Goal: Check status: Check status

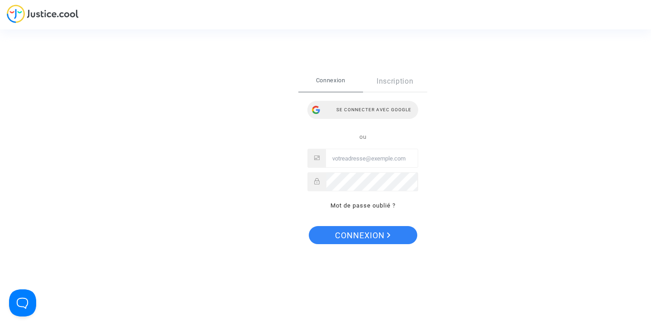
click at [381, 112] on div "Se connecter avec Google" at bounding box center [362, 110] width 111 height 18
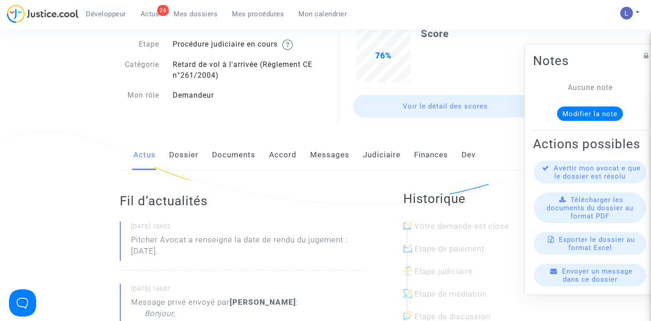
scroll to position [74, 0]
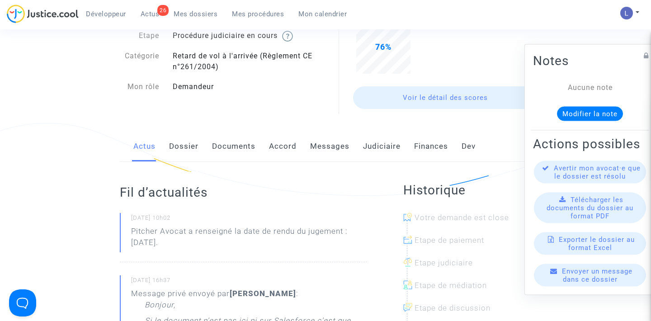
click at [375, 145] on link "Judiciaire" at bounding box center [382, 146] width 38 height 30
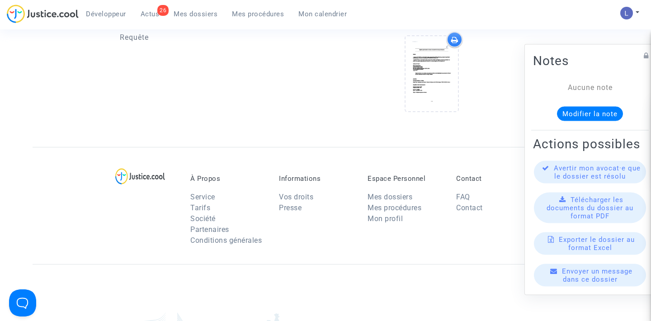
scroll to position [385, 0]
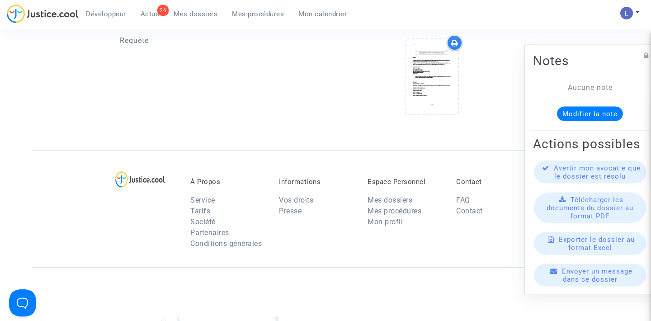
click at [150, 14] on span "Actus" at bounding box center [150, 14] width 19 height 8
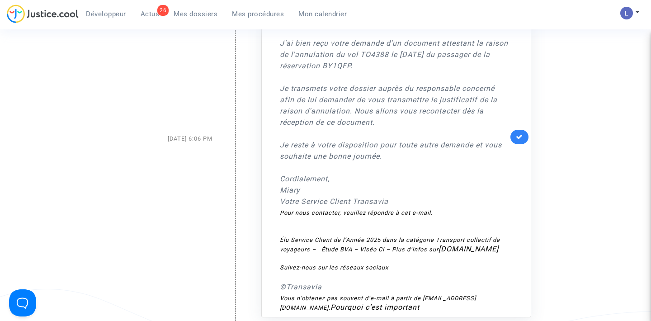
scroll to position [394, 0]
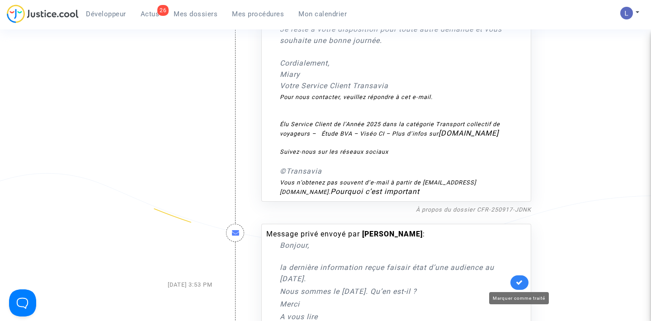
click at [518, 284] on icon at bounding box center [519, 282] width 7 height 7
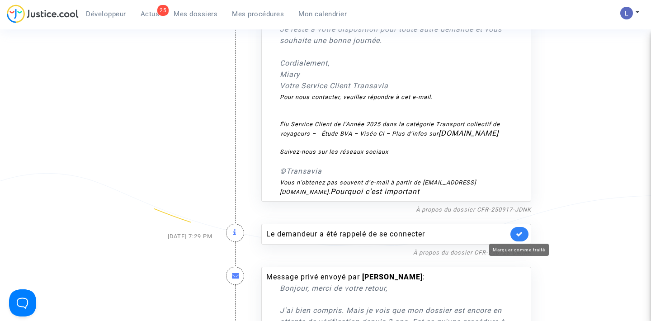
click at [519, 235] on icon at bounding box center [519, 233] width 7 height 7
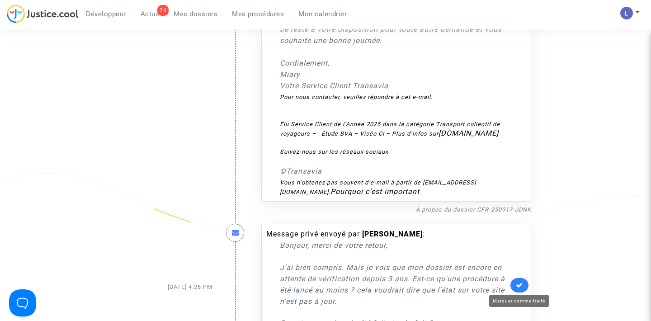
click at [519, 286] on icon at bounding box center [519, 285] width 7 height 7
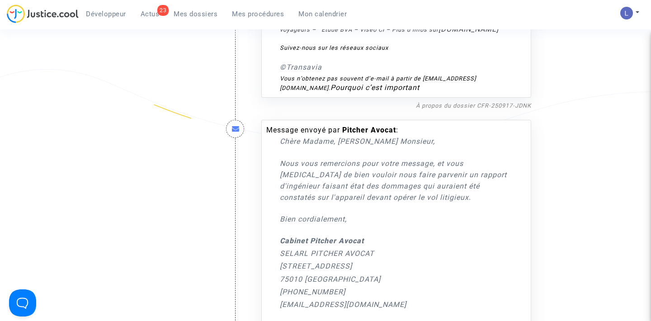
scroll to position [521, 0]
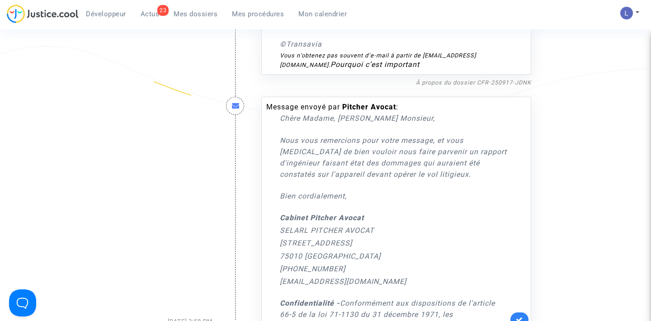
click at [518, 314] on link at bounding box center [519, 319] width 18 height 14
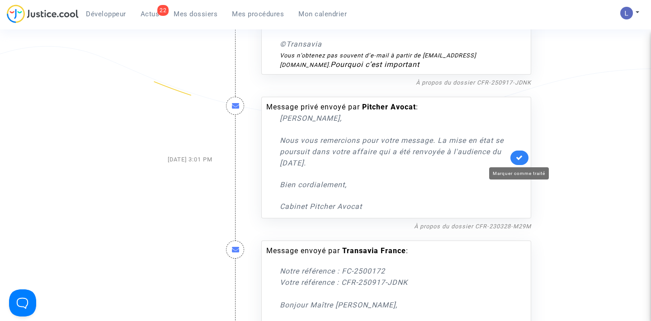
click at [521, 155] on icon at bounding box center [519, 157] width 7 height 7
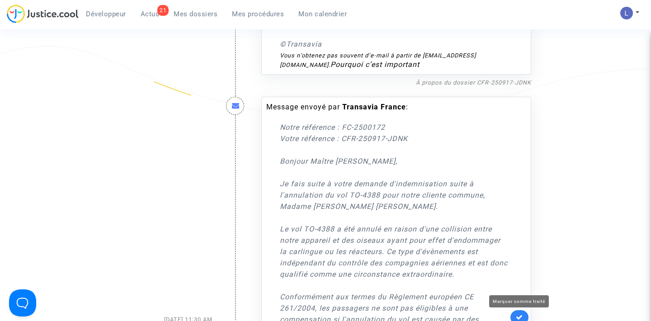
click at [516, 314] on icon at bounding box center [519, 317] width 7 height 7
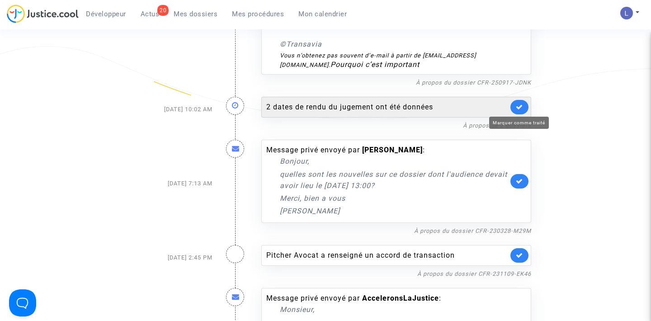
click at [517, 109] on icon at bounding box center [519, 106] width 7 height 7
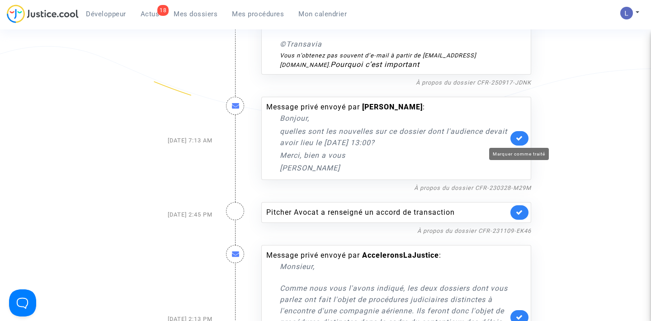
click at [519, 140] on icon at bounding box center [519, 138] width 7 height 7
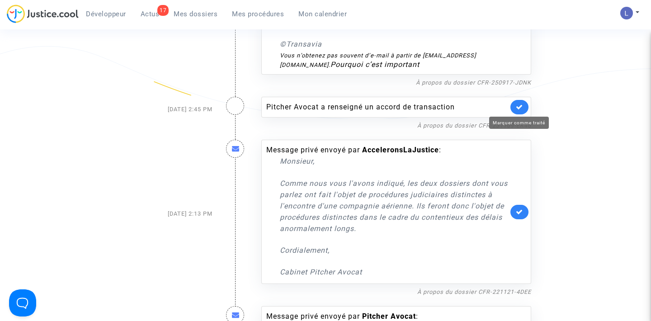
click at [518, 109] on icon at bounding box center [519, 106] width 7 height 7
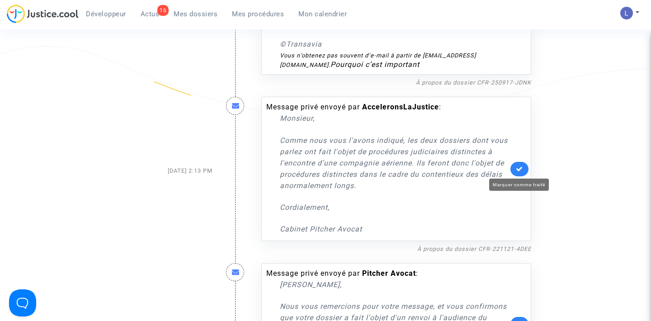
click at [518, 170] on icon at bounding box center [519, 168] width 7 height 7
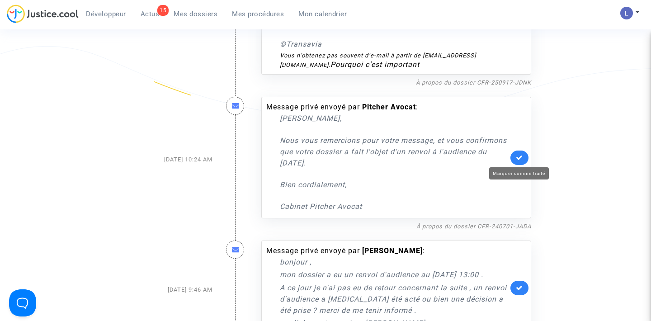
click at [520, 160] on icon at bounding box center [519, 157] width 7 height 7
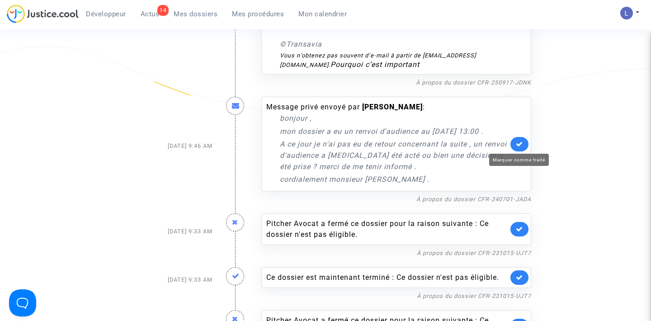
click at [521, 143] on icon at bounding box center [519, 144] width 7 height 7
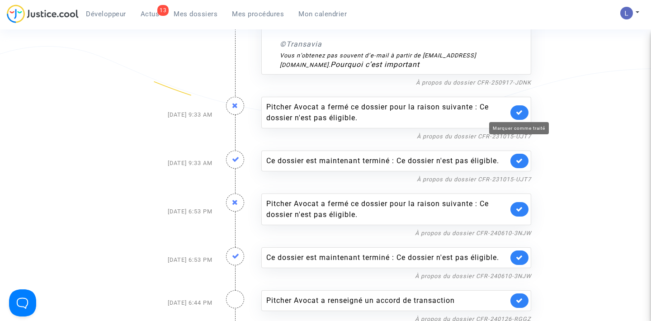
click at [519, 111] on icon at bounding box center [519, 112] width 7 height 7
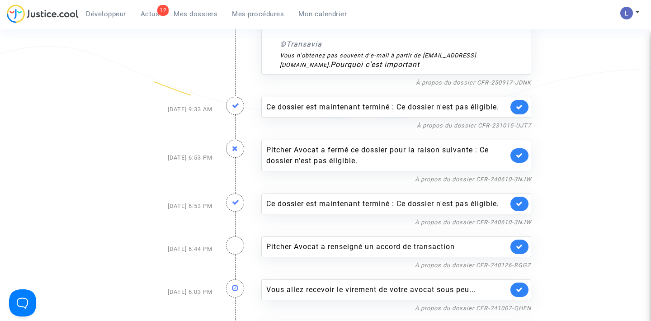
click at [519, 111] on link at bounding box center [519, 107] width 18 height 14
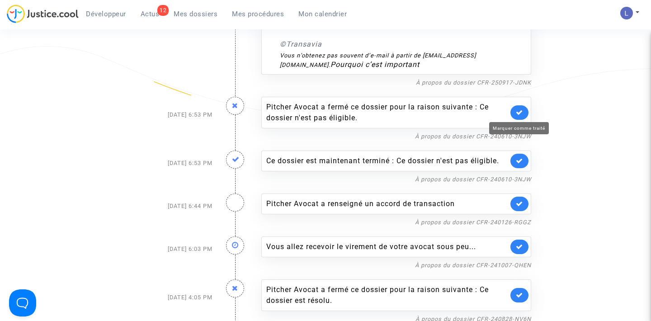
click at [519, 111] on icon at bounding box center [519, 112] width 7 height 7
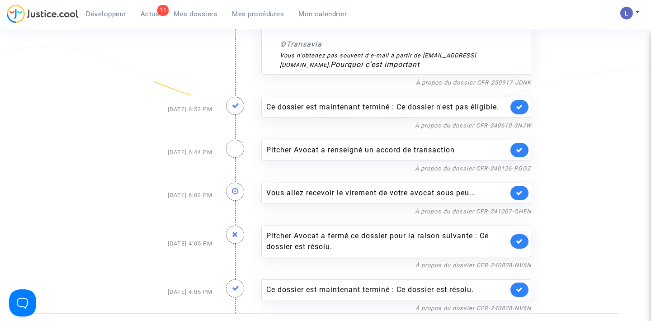
click at [519, 111] on link at bounding box center [519, 107] width 18 height 14
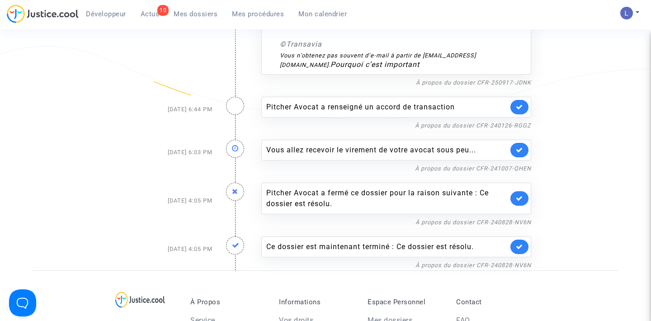
click at [519, 111] on link at bounding box center [519, 107] width 18 height 14
click at [519, 143] on link at bounding box center [519, 150] width 18 height 14
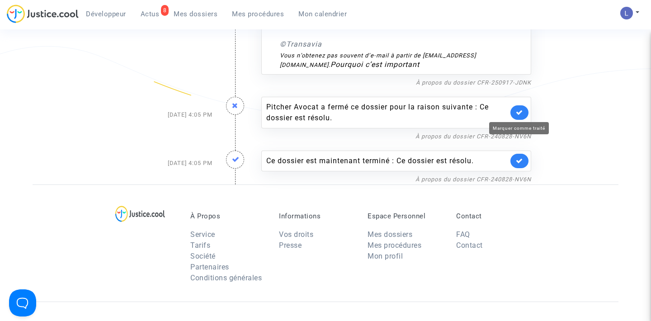
click at [519, 111] on icon at bounding box center [519, 112] width 7 height 7
click at [519, 154] on link at bounding box center [519, 161] width 18 height 14
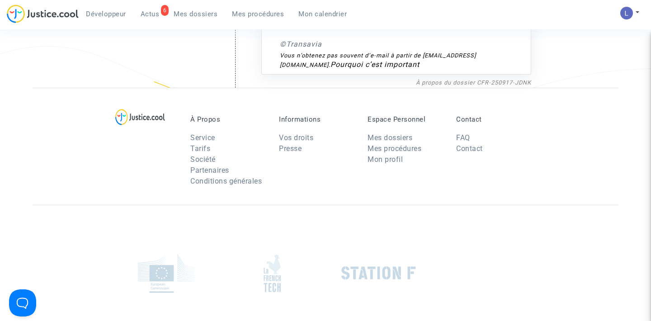
click at [519, 111] on div "À Propos Service Tarifs Société Partenaires Conditions générales Informations V…" at bounding box center [326, 146] width 586 height 117
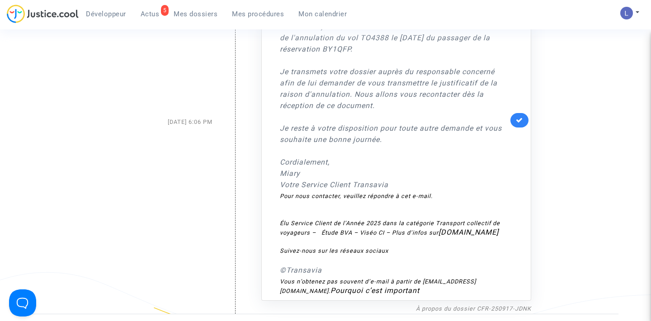
scroll to position [192, 0]
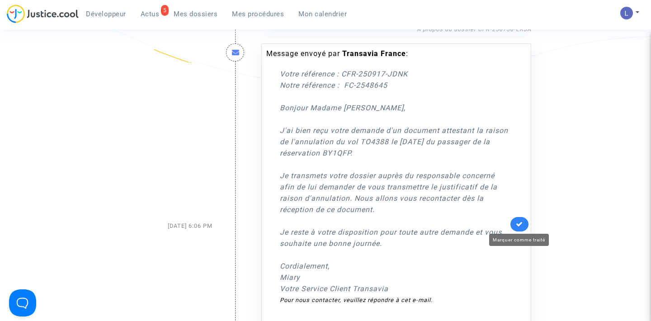
click at [517, 224] on icon at bounding box center [519, 224] width 7 height 7
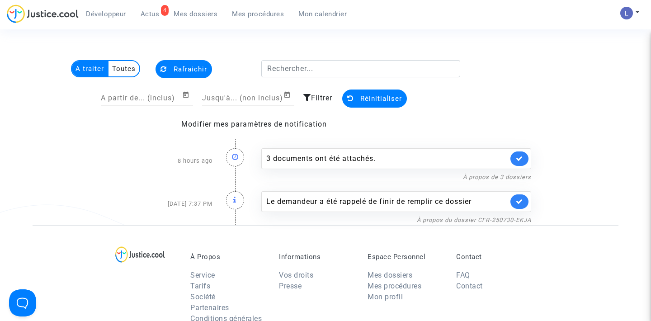
scroll to position [0, 0]
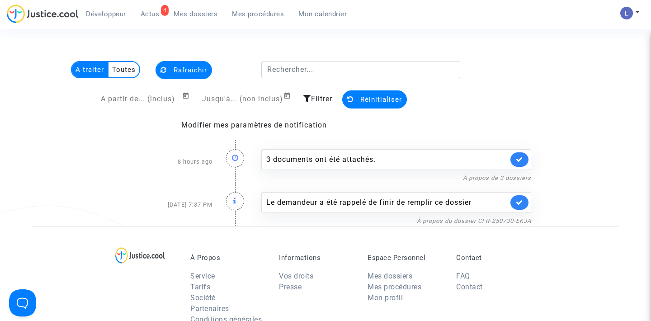
click at [518, 197] on link at bounding box center [519, 202] width 18 height 14
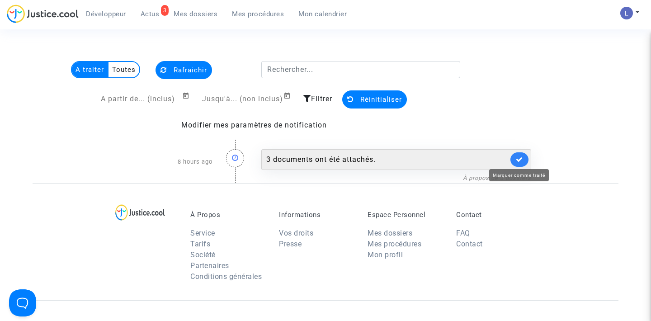
click at [522, 159] on icon at bounding box center [519, 159] width 7 height 7
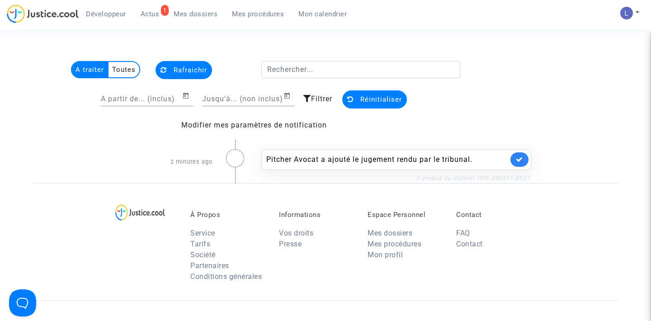
click at [473, 176] on link "À propos du dossier CFR-240417-BEQT" at bounding box center [473, 177] width 115 height 7
click at [526, 156] on link at bounding box center [519, 159] width 18 height 14
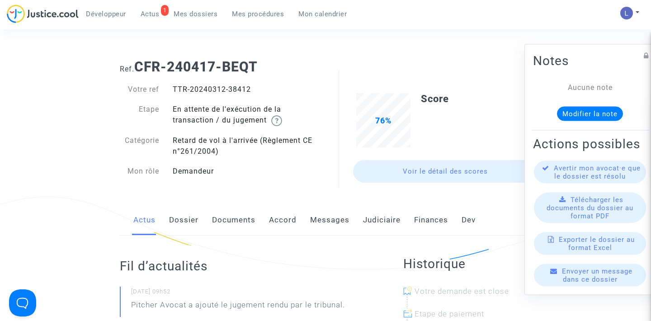
click at [376, 221] on link "Judiciaire" at bounding box center [382, 220] width 38 height 30
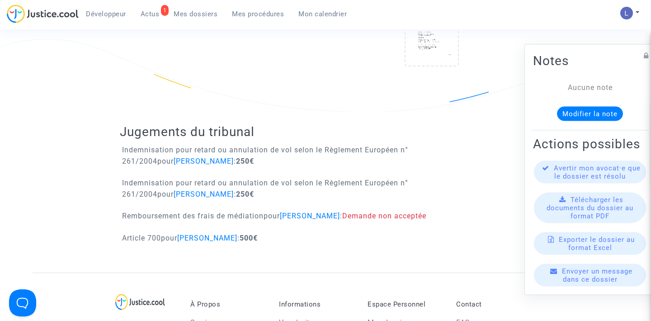
scroll to position [518, 0]
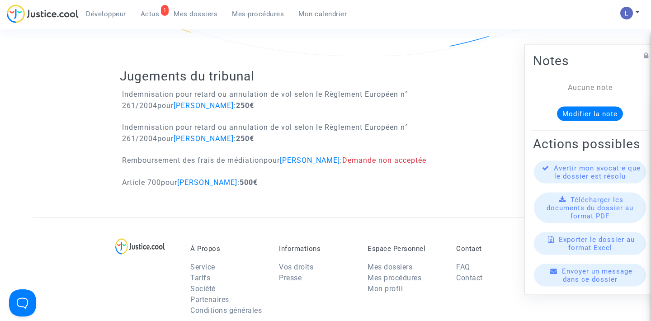
scroll to position [577, 0]
click at [152, 10] on span "Actus" at bounding box center [150, 14] width 19 height 8
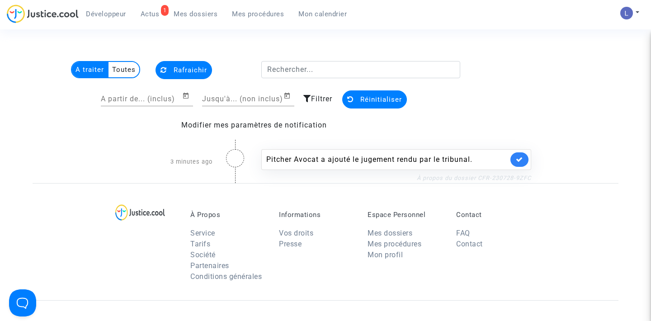
click at [507, 177] on link "À propos du dossier CFR-230728-9ZFC" at bounding box center [474, 177] width 114 height 7
click at [517, 159] on icon at bounding box center [519, 159] width 7 height 7
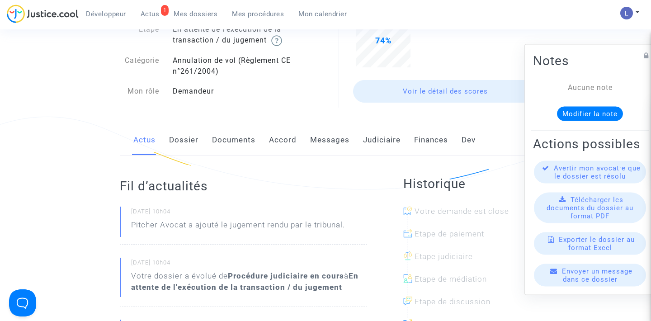
click at [384, 140] on link "Judiciaire" at bounding box center [382, 140] width 38 height 30
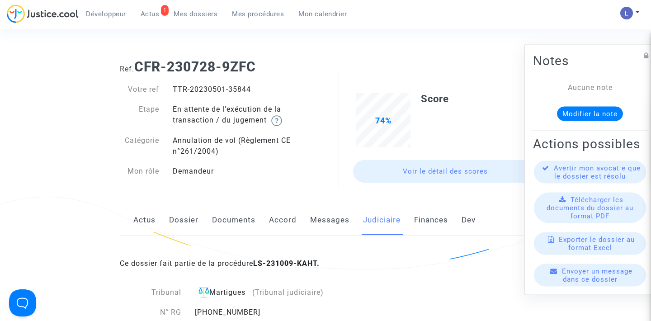
click at [238, 89] on div "TTR-20230501-35844" at bounding box center [246, 89] width 160 height 11
copy div "35844"
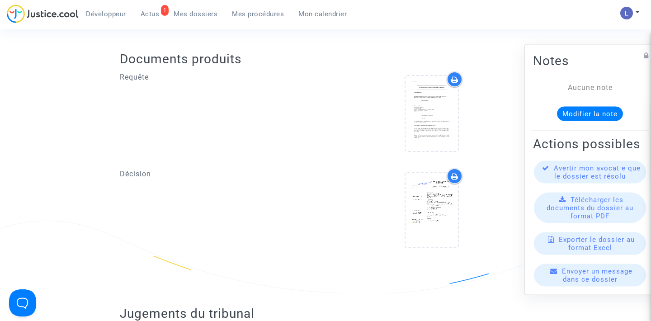
scroll to position [337, 0]
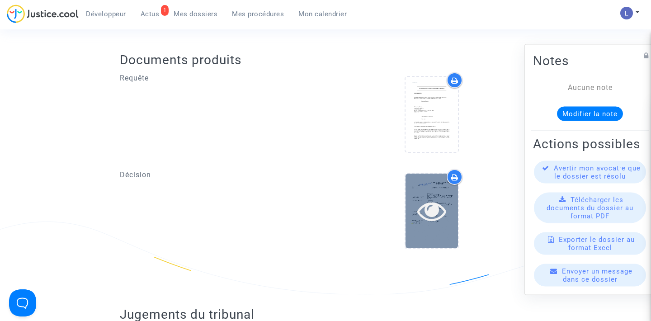
click at [436, 214] on icon at bounding box center [431, 210] width 29 height 29
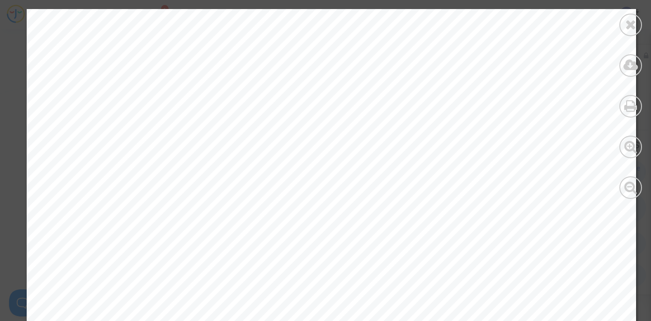
scroll to position [3537, 0]
click at [633, 23] on icon at bounding box center [630, 25] width 11 height 14
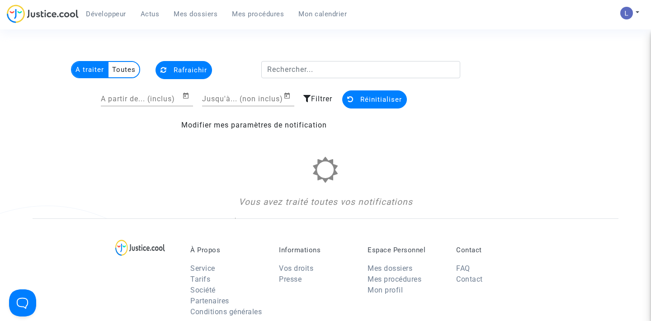
click at [192, 16] on span "Mes dossiers" at bounding box center [196, 14] width 44 height 8
